Goal: Task Accomplishment & Management: Manage account settings

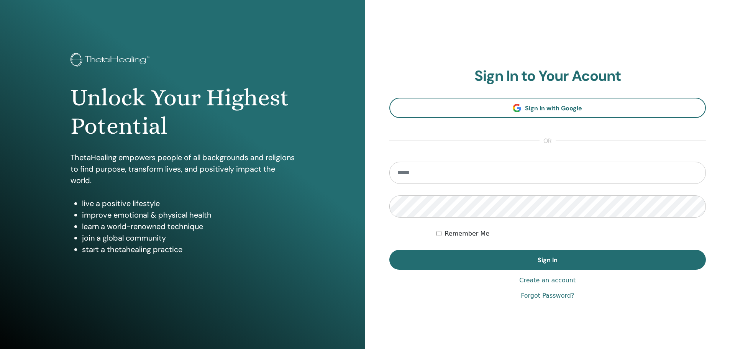
click at [442, 171] on input "email" at bounding box center [547, 173] width 317 height 22
type input "**********"
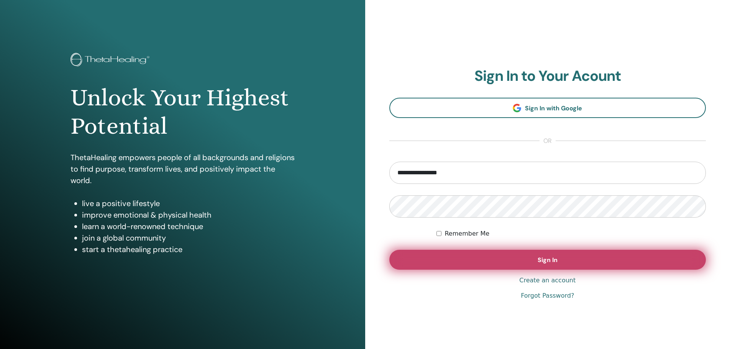
click at [541, 258] on span "Sign In" at bounding box center [548, 260] width 20 height 8
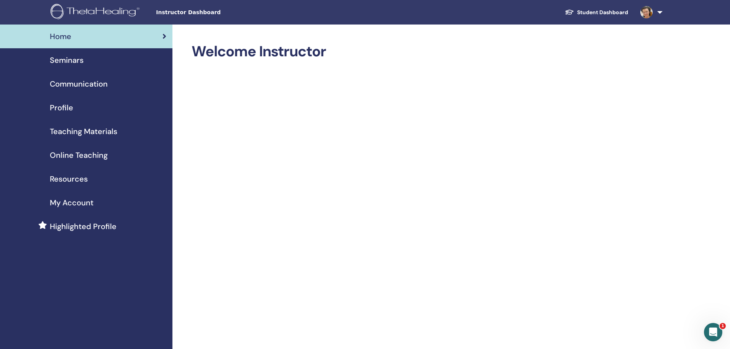
click at [67, 63] on span "Seminars" at bounding box center [67, 59] width 34 height 11
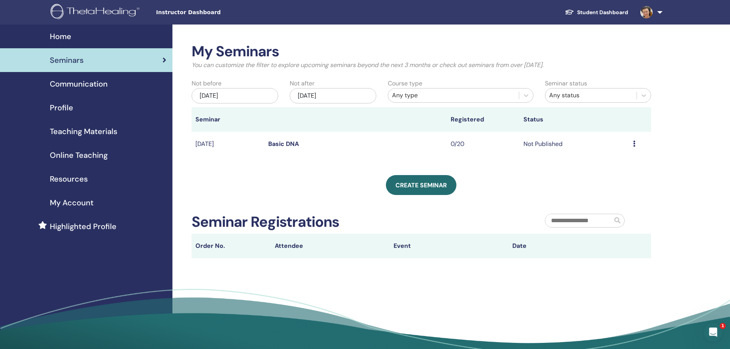
click at [72, 224] on span "Highlighted Profile" at bounding box center [83, 226] width 67 height 11
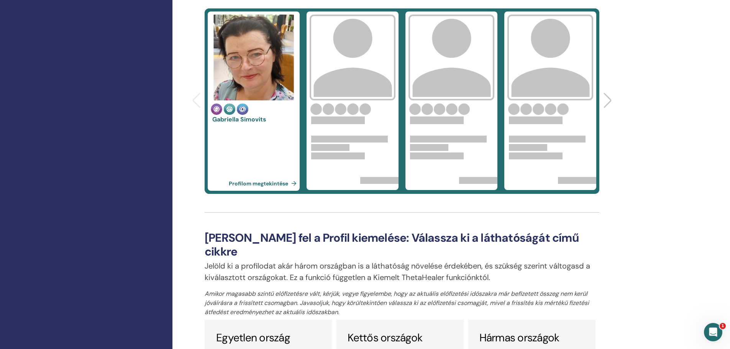
scroll to position [204, 0]
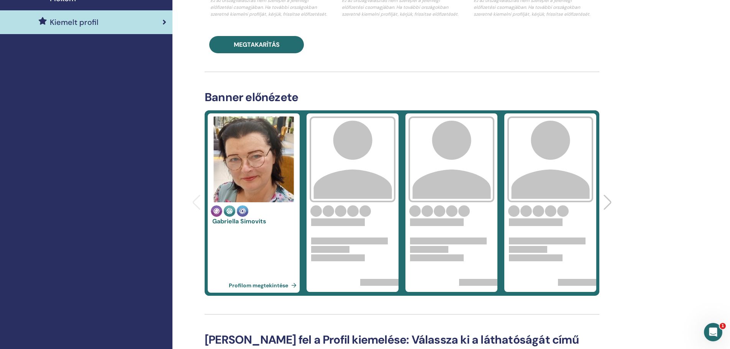
click at [272, 285] on font "Profilom megtekintése" at bounding box center [258, 285] width 59 height 7
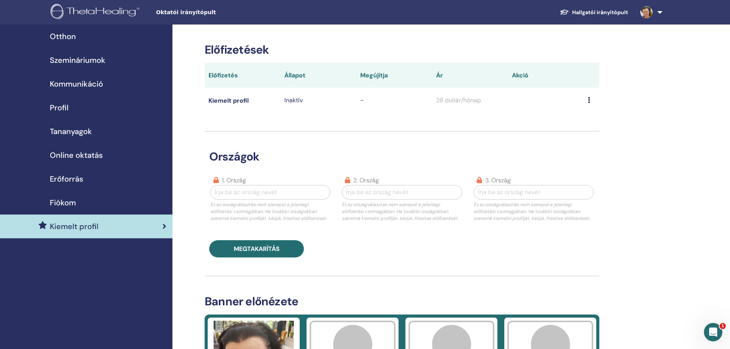
click at [374, 75] on font "Megújítja" at bounding box center [374, 75] width 28 height 8
click at [291, 75] on font "Állapot" at bounding box center [294, 75] width 21 height 8
click at [217, 72] on font "Előfizetés" at bounding box center [223, 75] width 30 height 8
click at [223, 99] on font "Kiemelt profil" at bounding box center [228, 101] width 40 height 8
click at [590, 100] on icon at bounding box center [589, 100] width 2 height 6
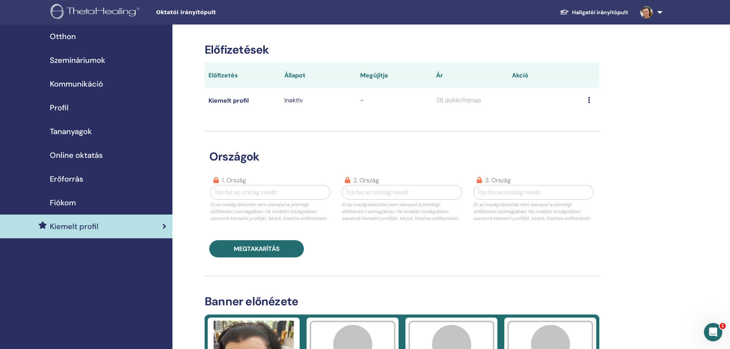
click at [62, 202] on font "Fiókom" at bounding box center [63, 203] width 26 height 10
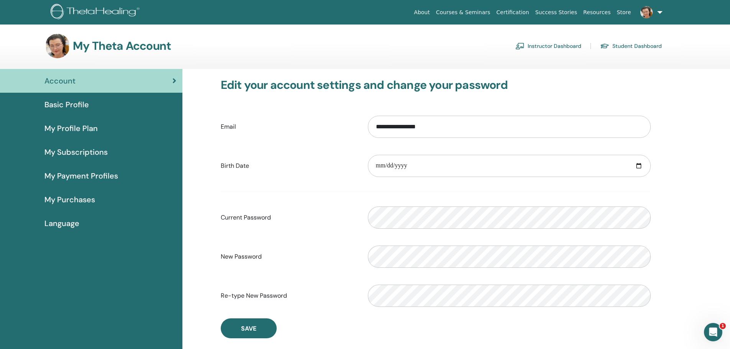
click at [66, 125] on span "My Profile Plan" at bounding box center [70, 128] width 53 height 11
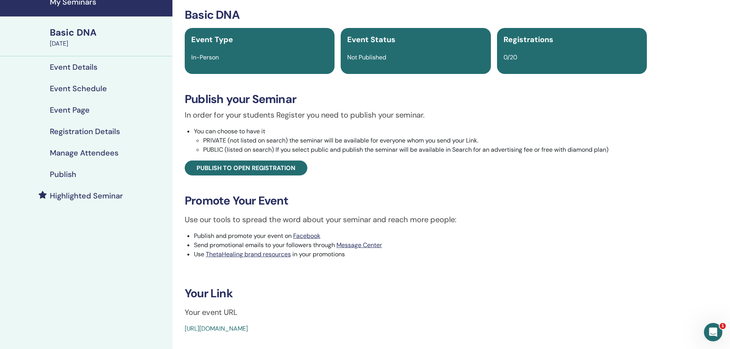
scroll to position [51, 0]
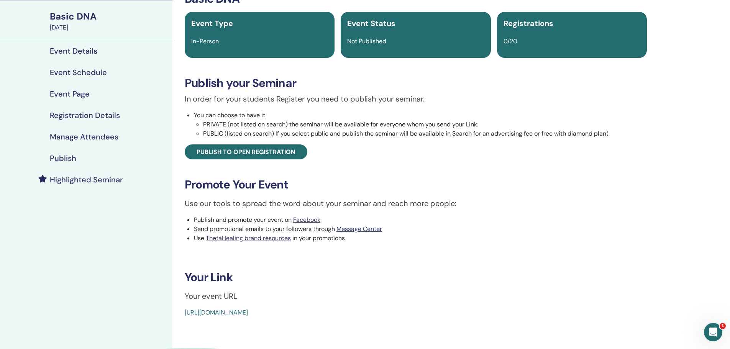
drag, startPoint x: 361, startPoint y: 312, endPoint x: 174, endPoint y: 305, distance: 187.9
click at [174, 305] on div "Basic DNA Event Type In-Person Event Status Not Published Registrations 0/20 Pu…" at bounding box center [415, 199] width 487 height 451
copy link "https://www.thetahealing.com/seminar-376432-details.html"
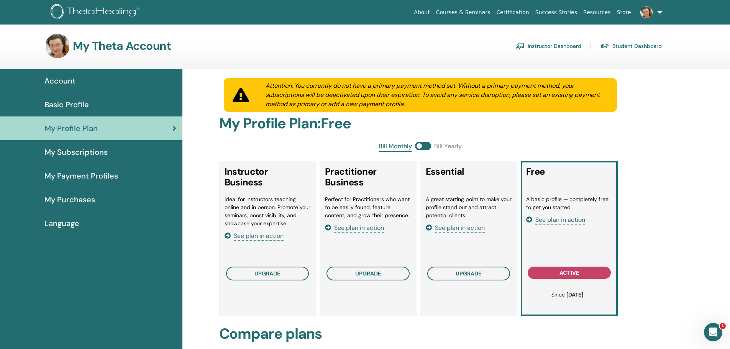
click at [90, 177] on span "My Payment Profiles" at bounding box center [81, 175] width 74 height 11
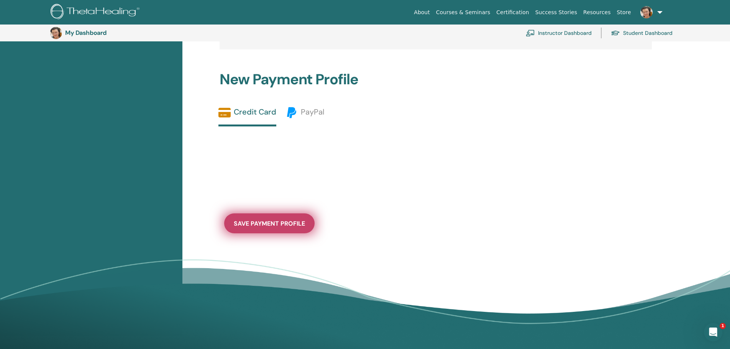
click at [277, 221] on span "save payment profile" at bounding box center [269, 224] width 71 height 8
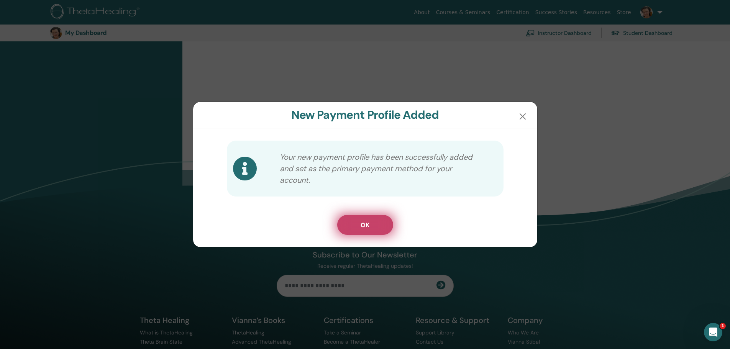
click at [370, 227] on button "OK" at bounding box center [365, 225] width 56 height 20
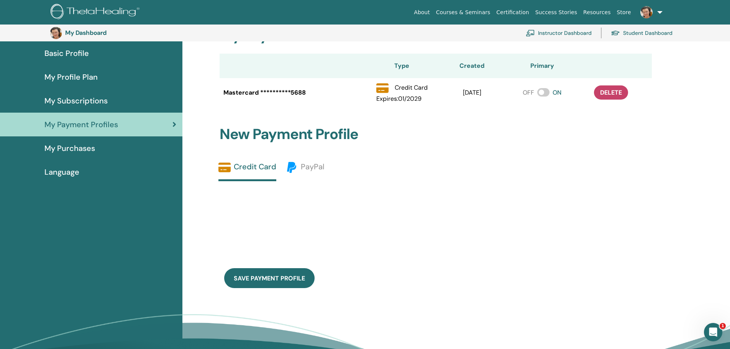
scroll to position [68, 0]
click at [78, 79] on span "My Profile Plan" at bounding box center [70, 77] width 53 height 11
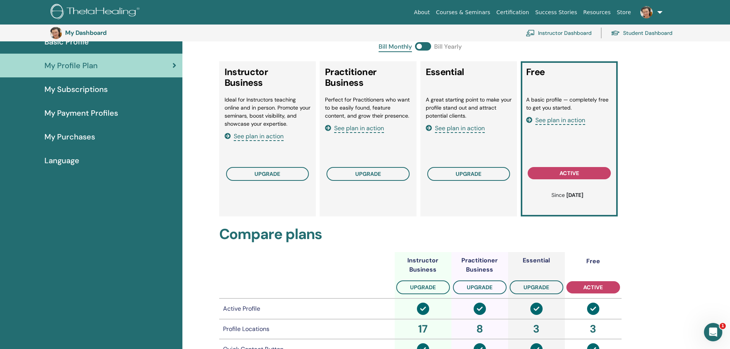
scroll to position [68, 0]
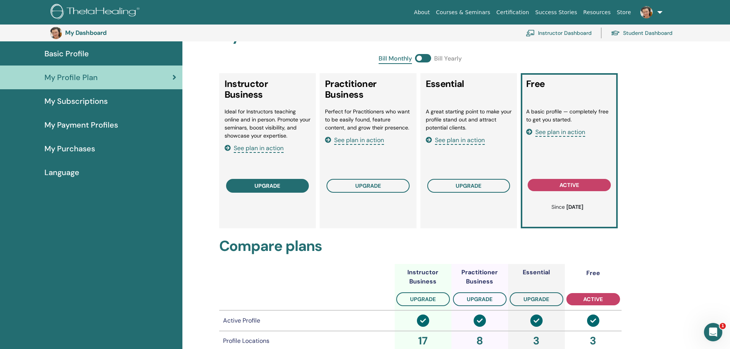
click at [263, 185] on span "upgrade" at bounding box center [267, 186] width 26 height 6
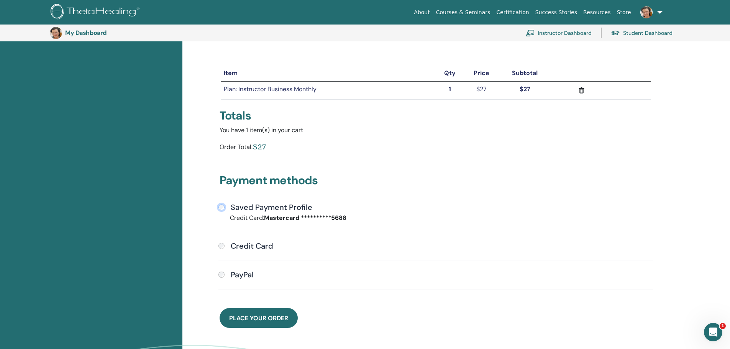
scroll to position [119, 0]
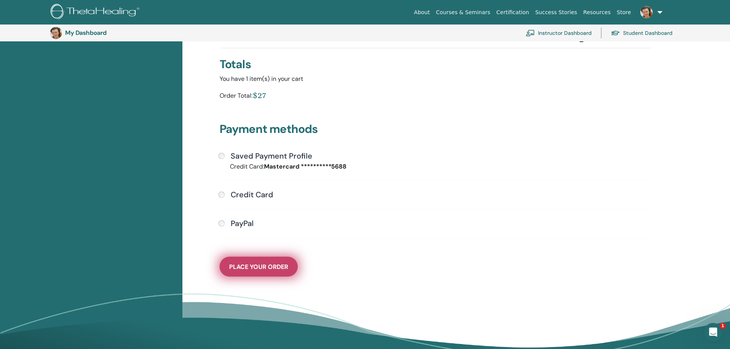
click at [257, 264] on span "Place Your Order" at bounding box center [258, 267] width 59 height 8
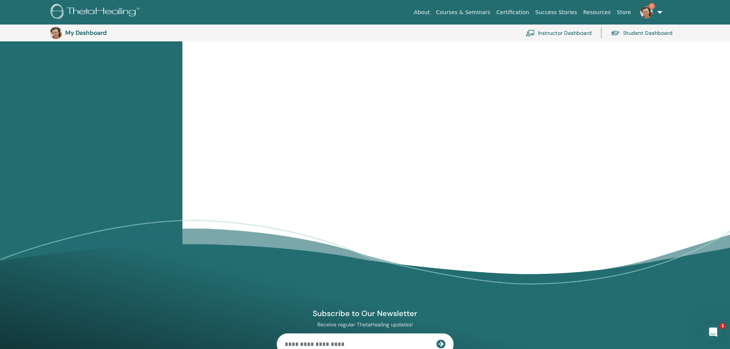
click at [651, 5] on span "1" at bounding box center [652, 6] width 6 height 6
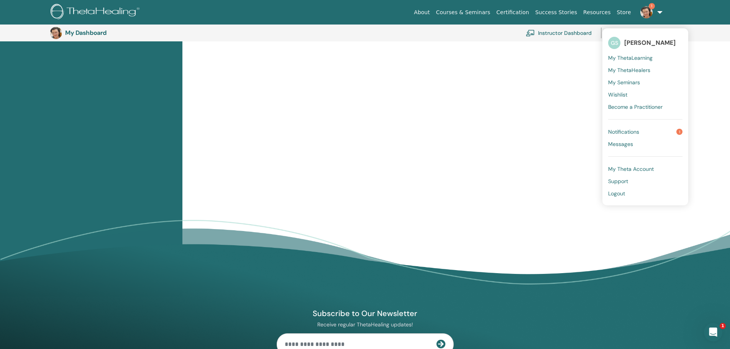
click at [625, 130] on span "Notifications" at bounding box center [623, 131] width 31 height 7
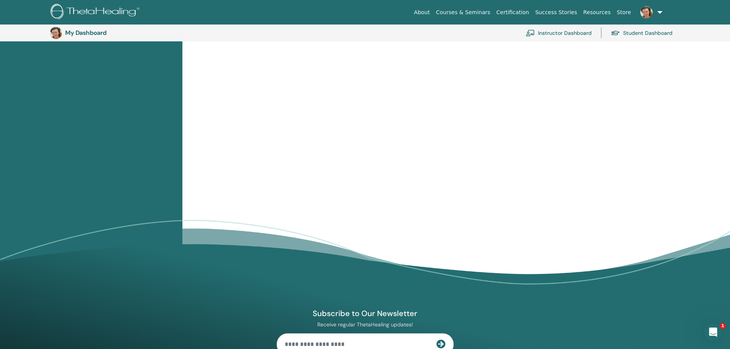
click at [77, 156] on div at bounding box center [91, 132] width 182 height 330
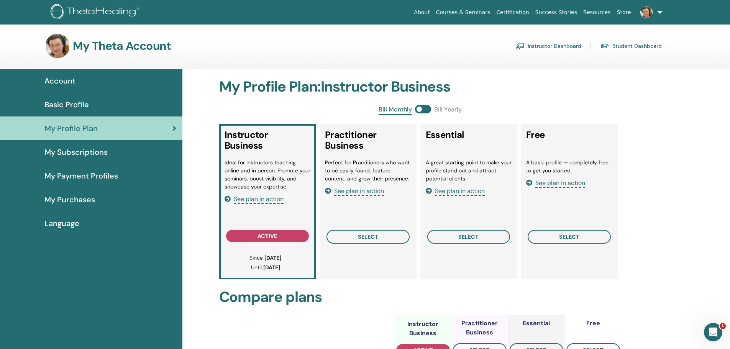
click at [72, 104] on span "Basic Profile" at bounding box center [66, 104] width 44 height 11
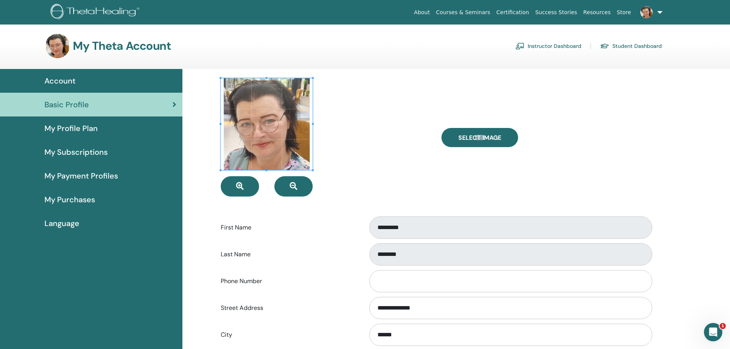
click at [58, 81] on span "Account" at bounding box center [59, 80] width 31 height 11
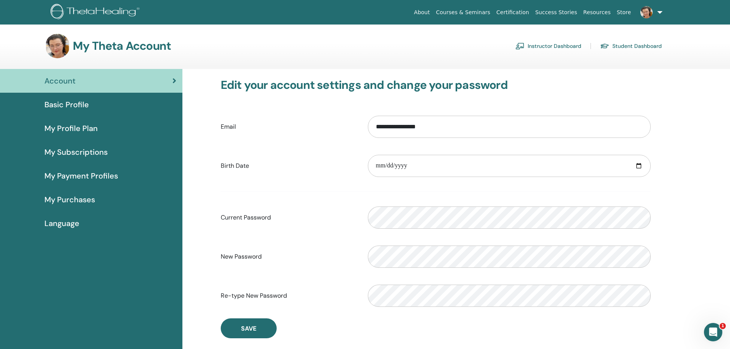
click at [75, 127] on span "My Profile Plan" at bounding box center [70, 128] width 53 height 11
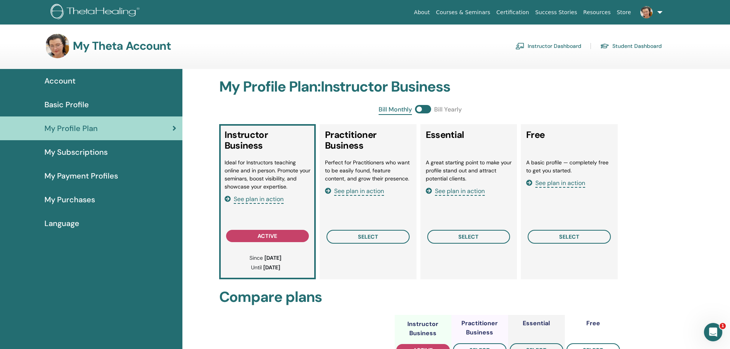
click at [75, 152] on span "My Subscriptions" at bounding box center [75, 151] width 63 height 11
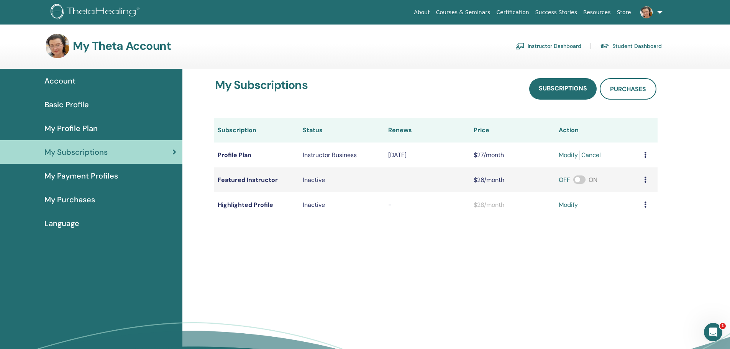
click at [79, 176] on span "My Payment Profiles" at bounding box center [81, 175] width 74 height 11
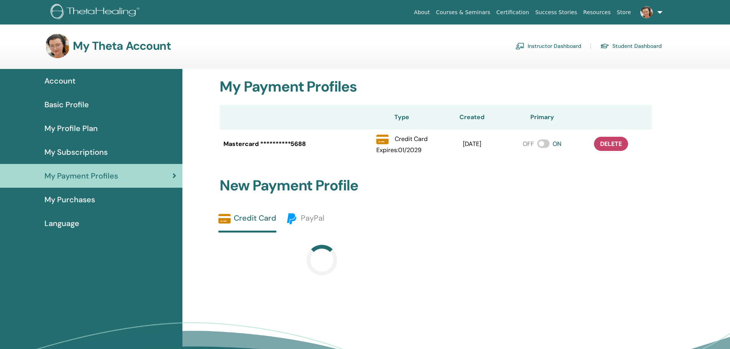
click at [75, 201] on span "My Purchases" at bounding box center [69, 199] width 51 height 11
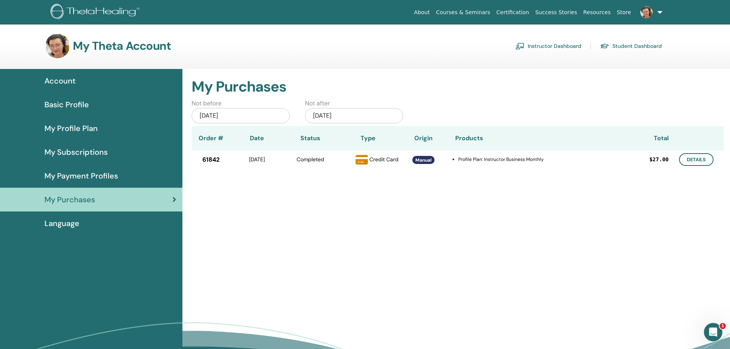
click at [545, 45] on link "Instructor Dashboard" at bounding box center [548, 46] width 66 height 12
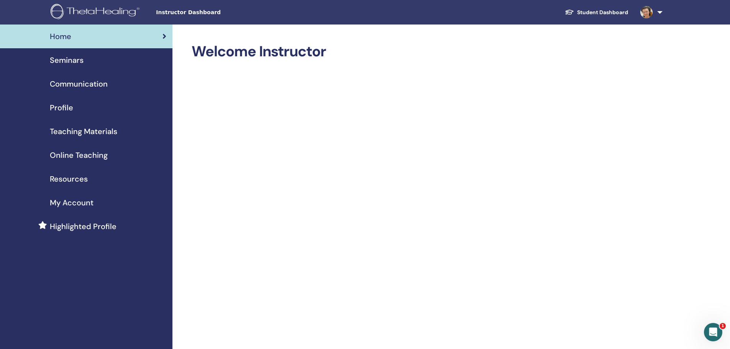
click at [82, 227] on span "Highlighted Profile" at bounding box center [83, 226] width 67 height 11
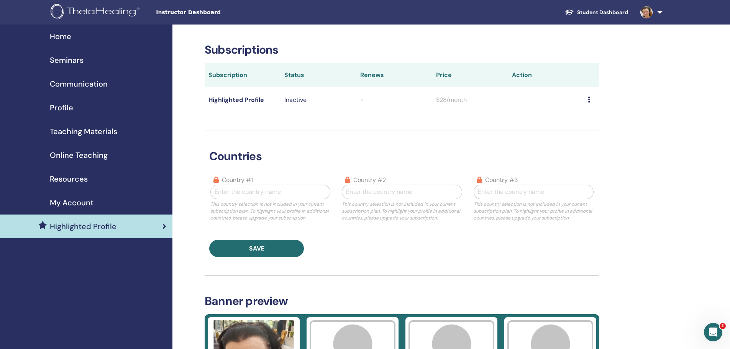
click at [68, 201] on span "My Account" at bounding box center [72, 202] width 44 height 11
click at [62, 105] on span "Profile" at bounding box center [61, 107] width 23 height 11
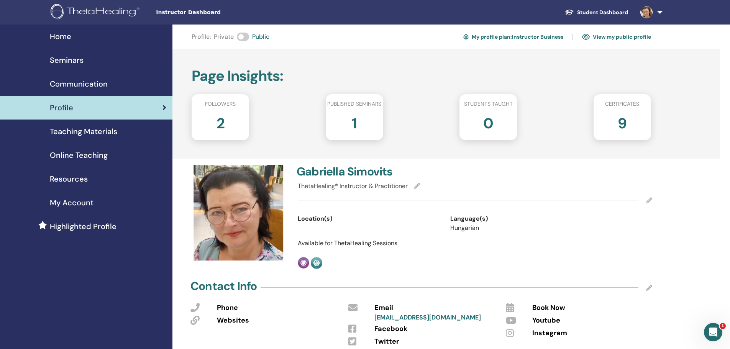
scroll to position [102, 0]
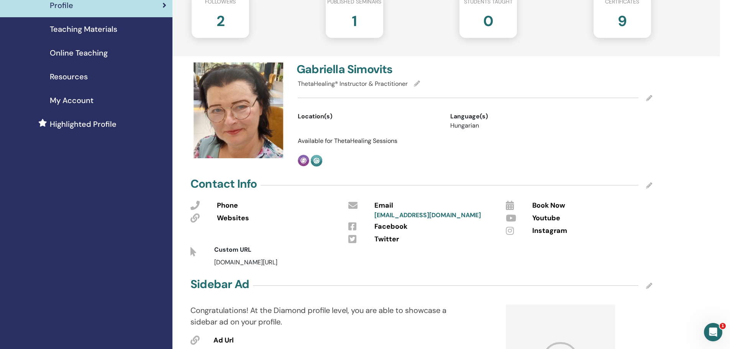
click at [400, 229] on span "Facebook" at bounding box center [390, 227] width 33 height 10
click at [394, 228] on span "Facebook" at bounding box center [390, 227] width 33 height 10
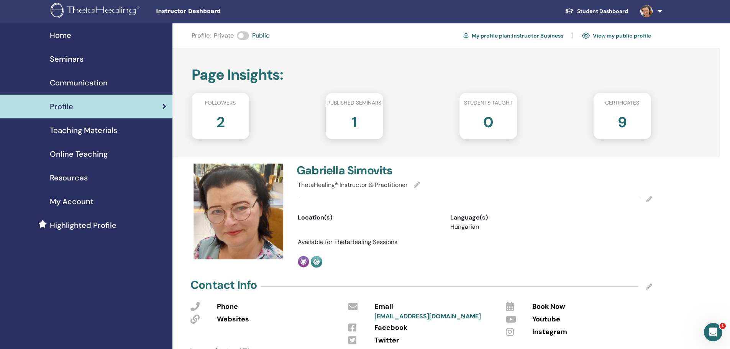
scroll to position [0, 0]
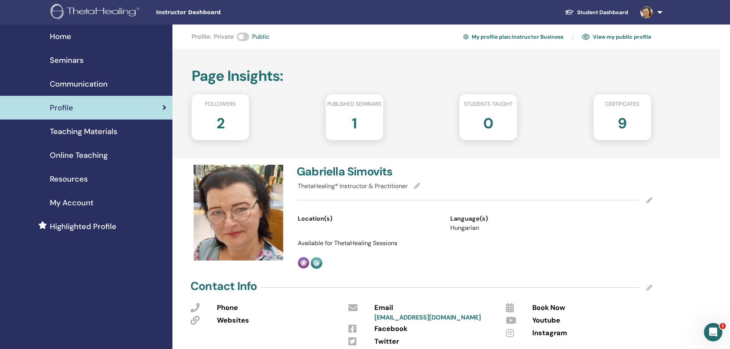
click at [80, 84] on span "Communication" at bounding box center [79, 83] width 58 height 11
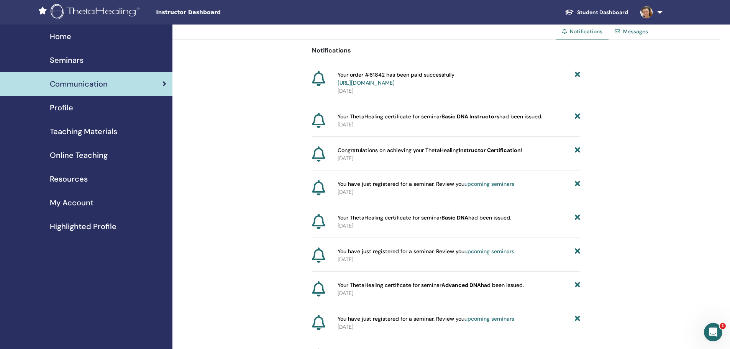
click at [70, 153] on span "Online Teaching" at bounding box center [79, 154] width 58 height 11
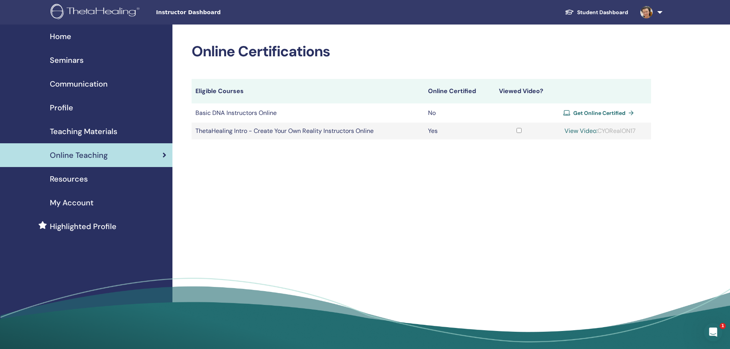
click at [72, 130] on span "Teaching Materials" at bounding box center [83, 131] width 67 height 11
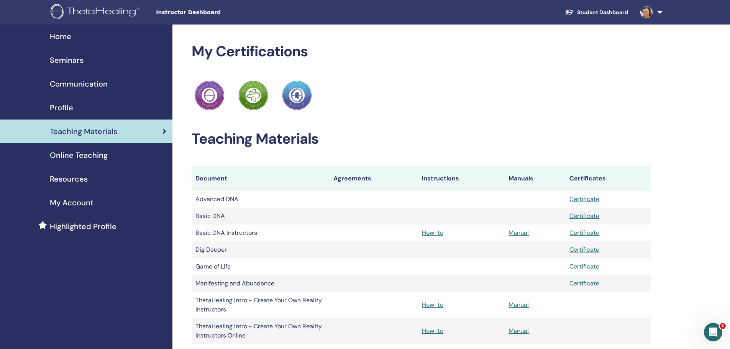
click at [67, 59] on span "Seminars" at bounding box center [67, 59] width 34 height 11
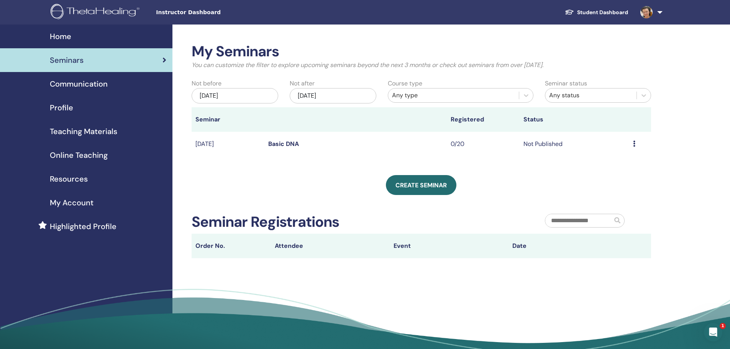
click at [60, 34] on span "Home" at bounding box center [60, 36] width 21 height 11
